Goal: Find specific page/section

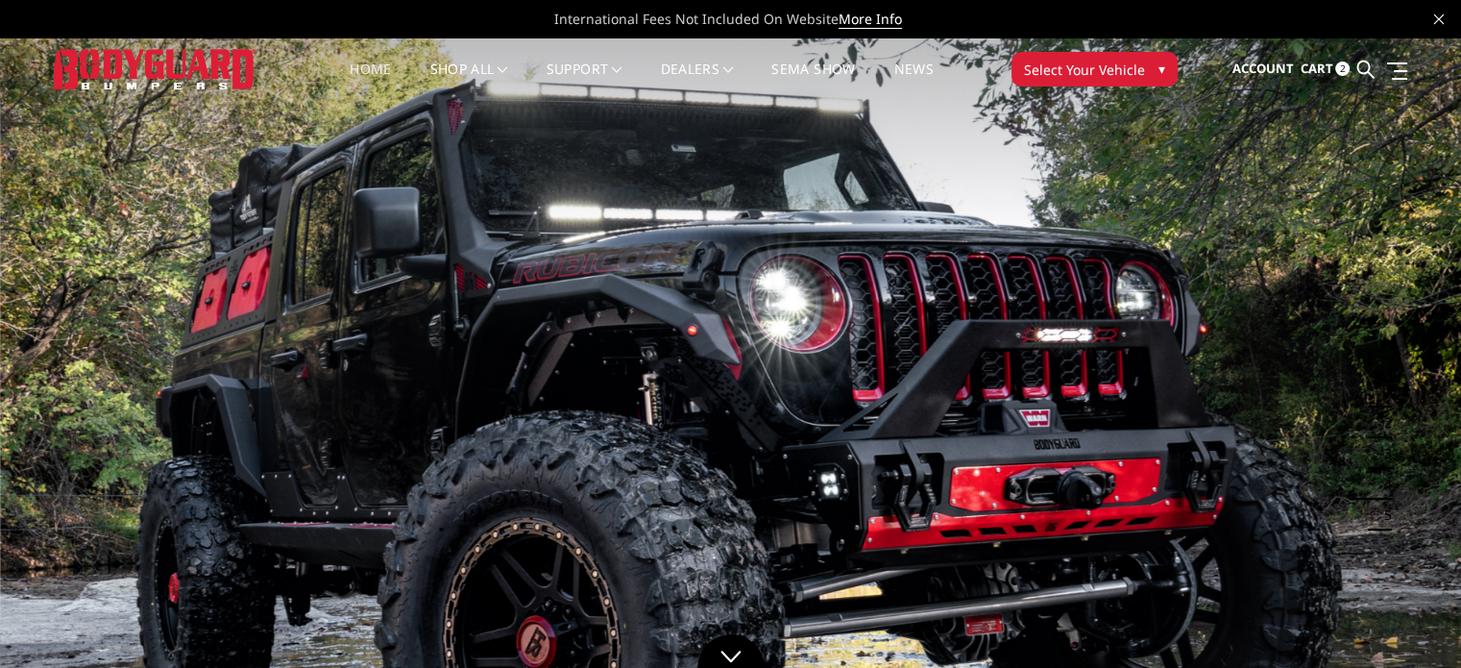
click at [1076, 63] on span "Select Your Vehicle" at bounding box center [1084, 70] width 121 height 20
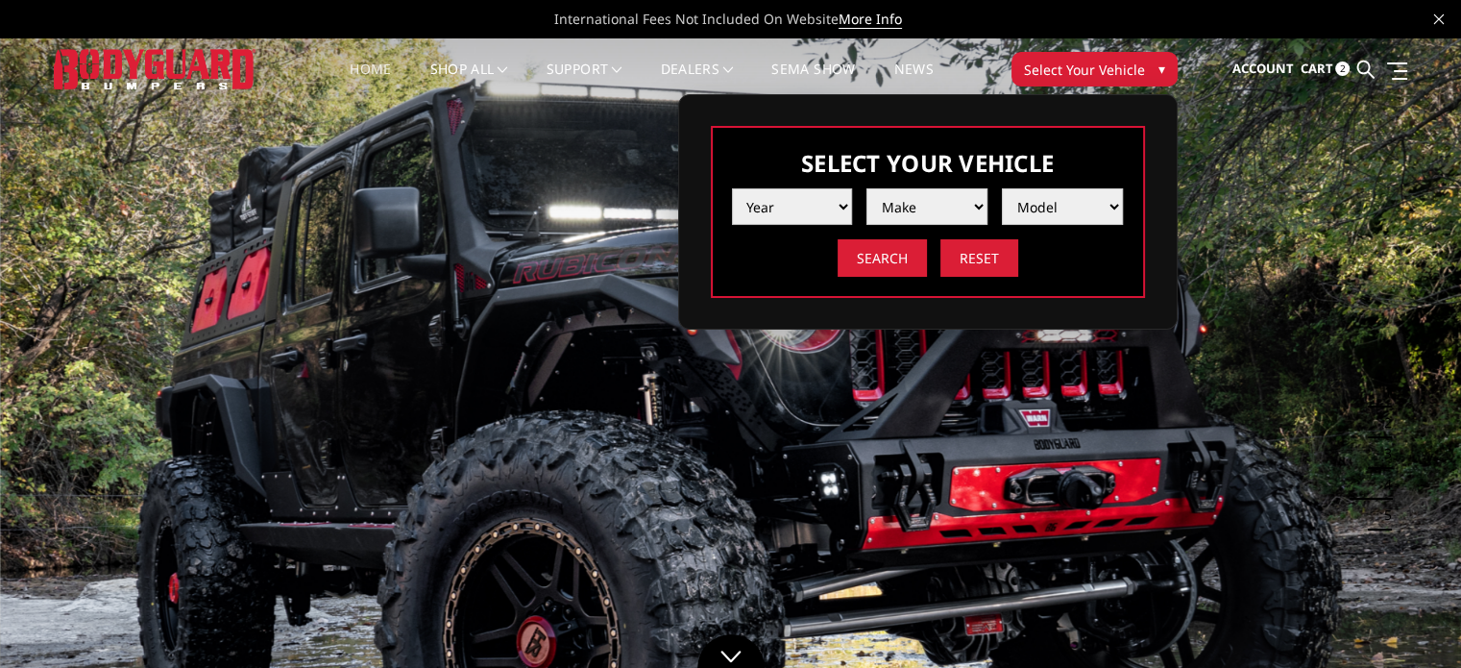
click at [804, 198] on select "Year [DATE] 2024 2023 2022 2021 2020 2019 2018 2017 2016 2015 2014 2013 2012 20…" at bounding box center [792, 206] width 121 height 37
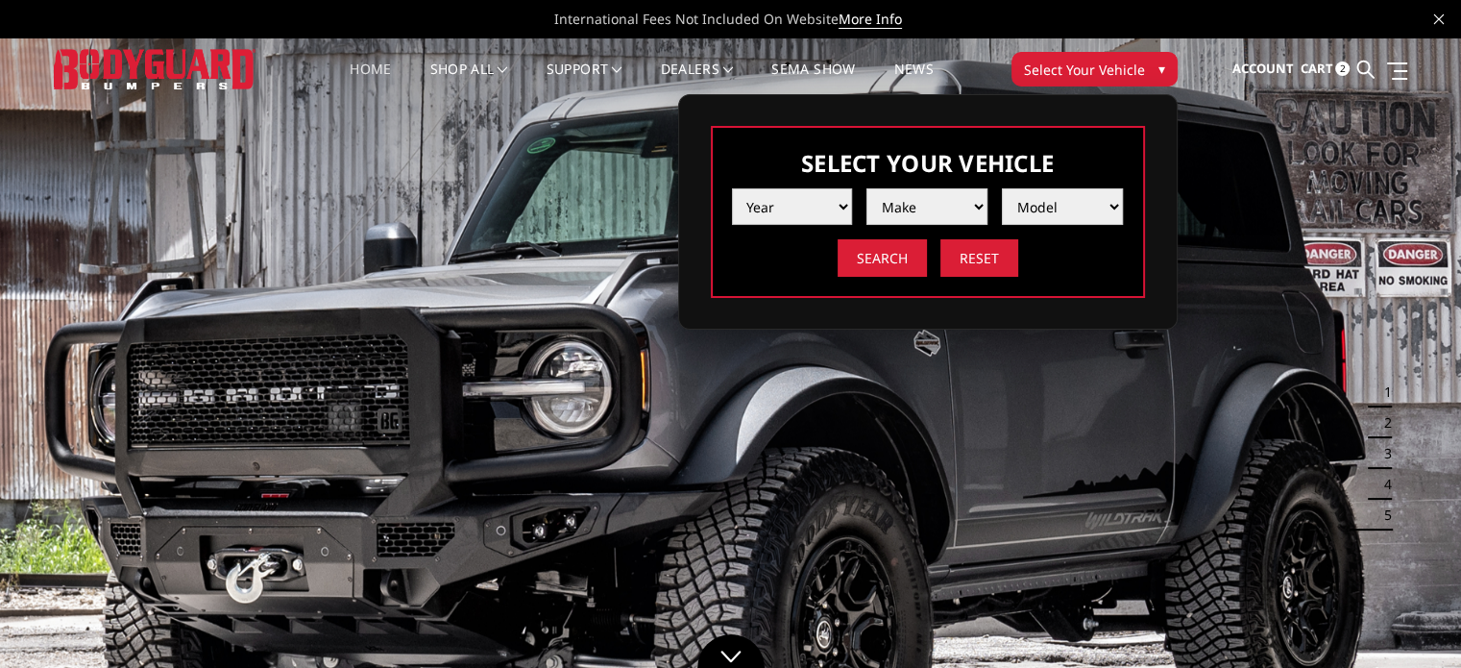
select select "yr_2022"
click at [732, 188] on select "Year [DATE] 2024 2023 2022 2021 2020 2019 2018 2017 2016 2015 2014 2013 2012 20…" at bounding box center [792, 206] width 121 height 37
click at [925, 207] on select "Make Chevrolet Ford GMC Ram Toyota" at bounding box center [926, 206] width 121 height 37
select select "mk_ram"
click at [866, 188] on select "Make Chevrolet Ford GMC Ram Toyota" at bounding box center [926, 206] width 121 height 37
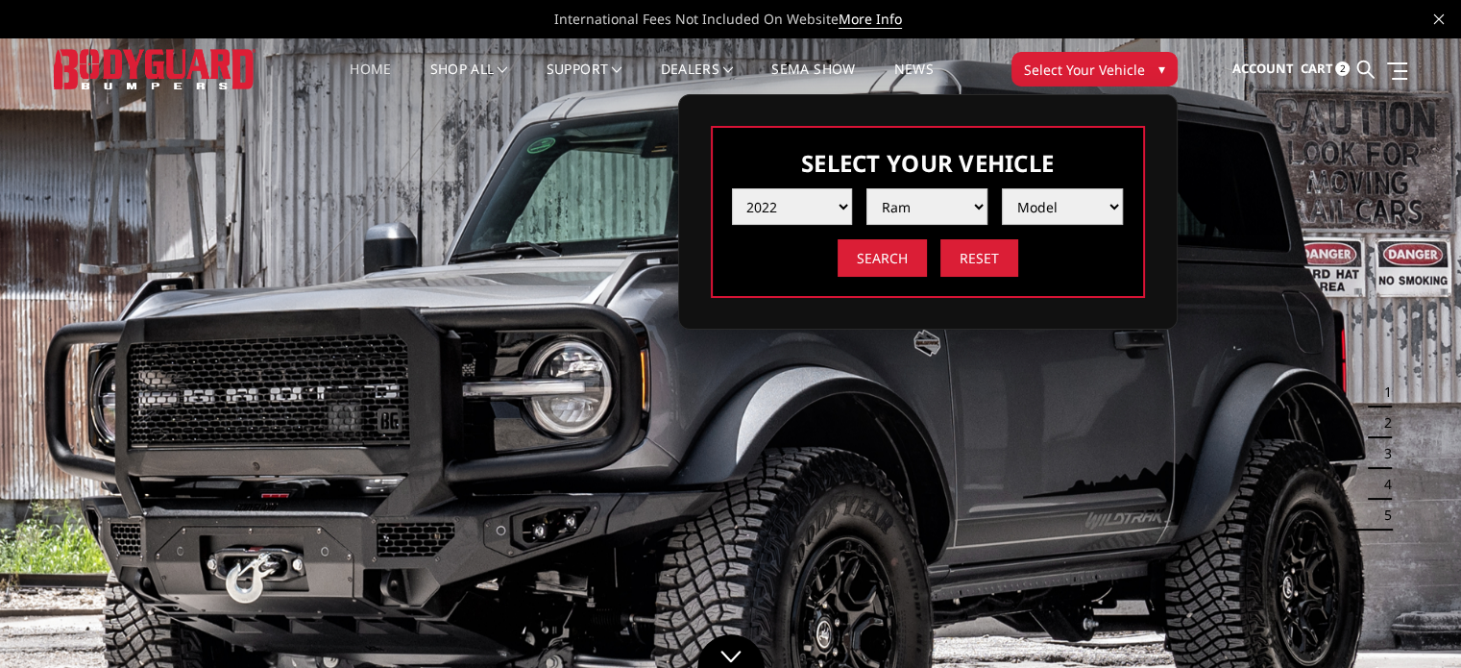
click at [1051, 204] on select "Model 1500 6-Lug 1500 Rebel 2500 / 3500 4500 / 5500 TRX" at bounding box center [1062, 206] width 121 height 37
select select "md_2500-3500"
click at [1002, 188] on select "Model 1500 6-Lug 1500 Rebel 2500 / 3500 4500 / 5500 TRX" at bounding box center [1062, 206] width 121 height 37
click at [1059, 314] on div "Select Your Vehicle Year [DATE] 2024 2023 2022 2021 2020 2019 2018 2017 2016 20…" at bounding box center [927, 211] width 499 height 235
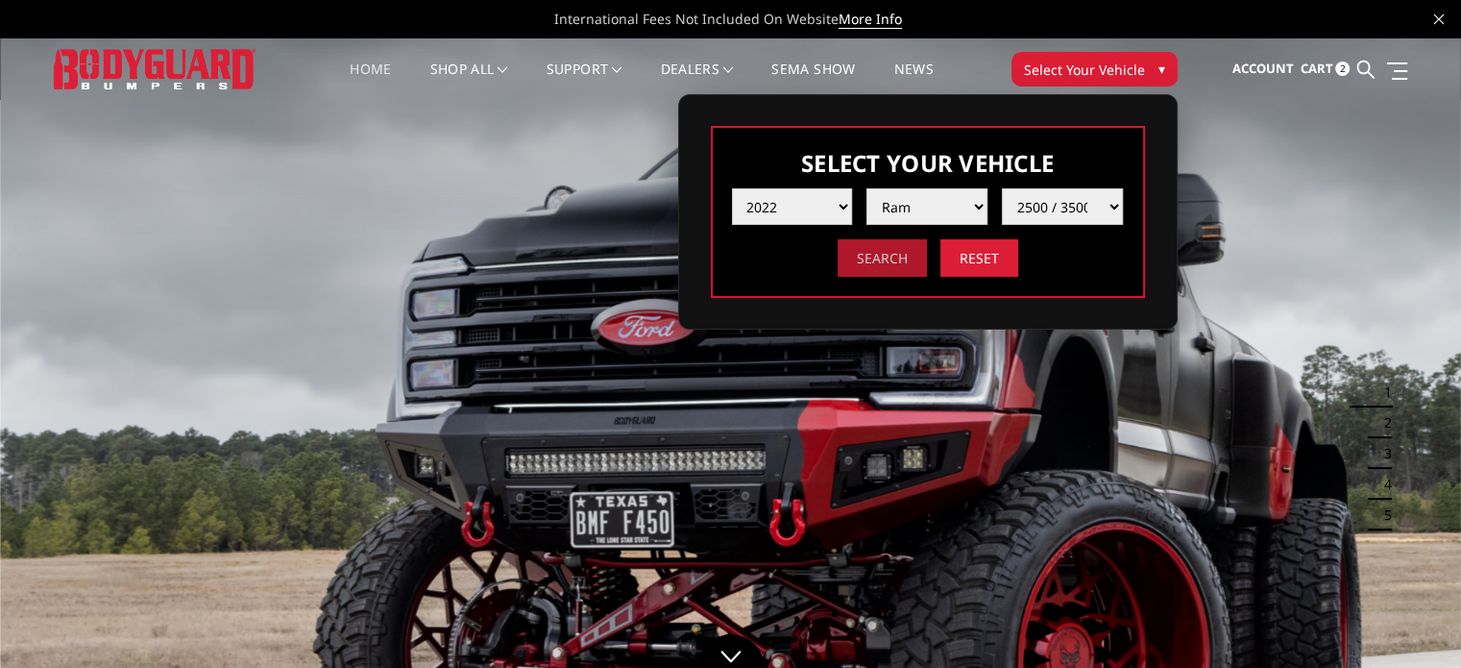
click at [894, 256] on input "Search" at bounding box center [882, 257] width 89 height 37
